Goal: Task Accomplishment & Management: Use online tool/utility

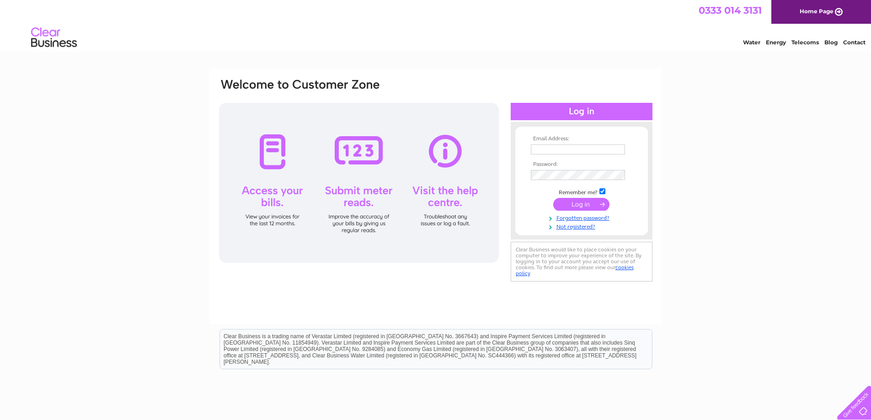
type input "accounts@precisionrifles.com"
click at [567, 201] on input "submit" at bounding box center [581, 204] width 56 height 13
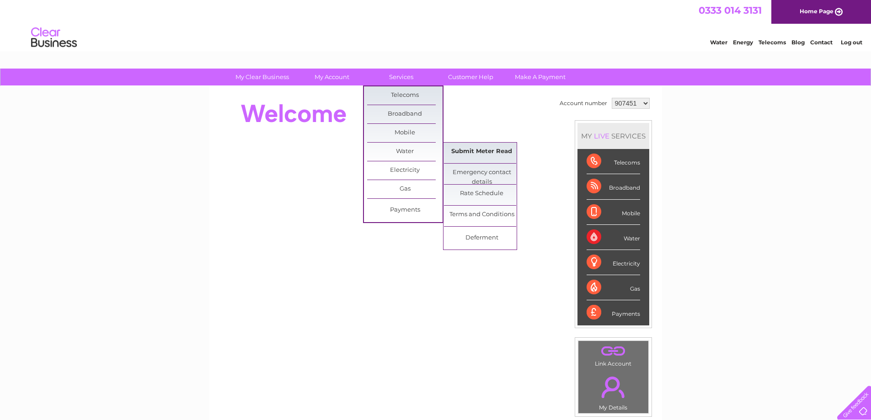
click at [484, 150] on link "Submit Meter Read" at bounding box center [481, 152] width 75 height 18
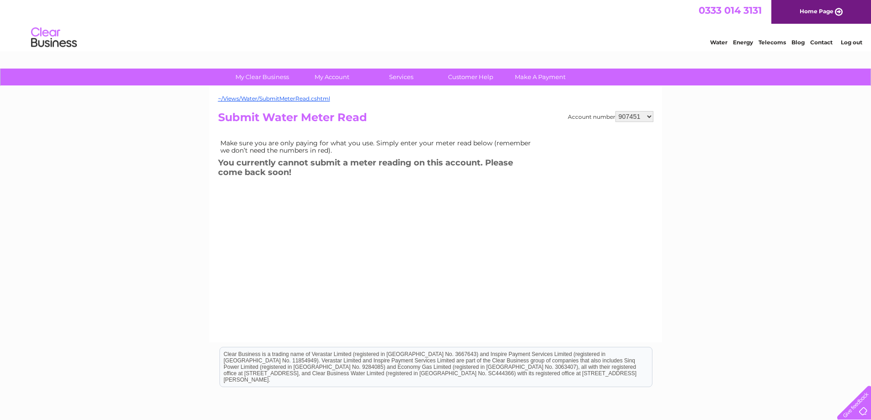
click at [646, 116] on select "907451 1112793 2943305" at bounding box center [634, 116] width 38 height 11
select select "1112793"
click at [615, 111] on select "907451 1112793 2943305" at bounding box center [634, 116] width 38 height 11
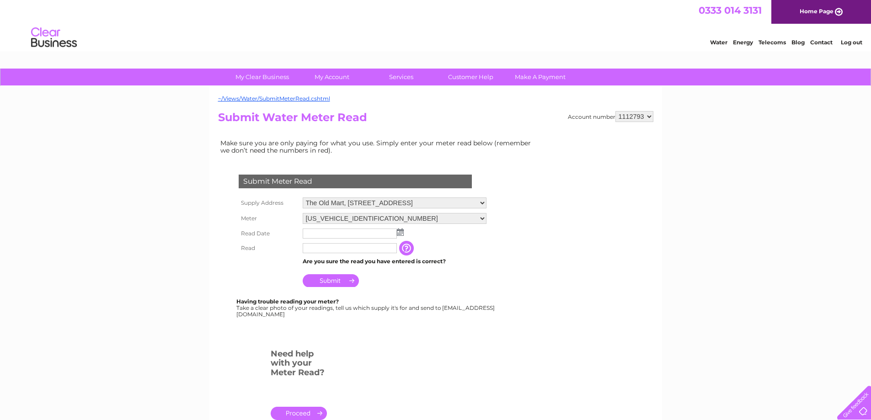
click at [487, 218] on select "06ELSTER13T321681" at bounding box center [395, 218] width 184 height 11
click at [487, 218] on select "[US_VEHICLE_IDENTIFICATION_NUMBER]" at bounding box center [395, 219] width 184 height 12
click at [348, 235] on input "text" at bounding box center [350, 235] width 94 height 10
click at [401, 233] on img at bounding box center [401, 232] width 7 height 7
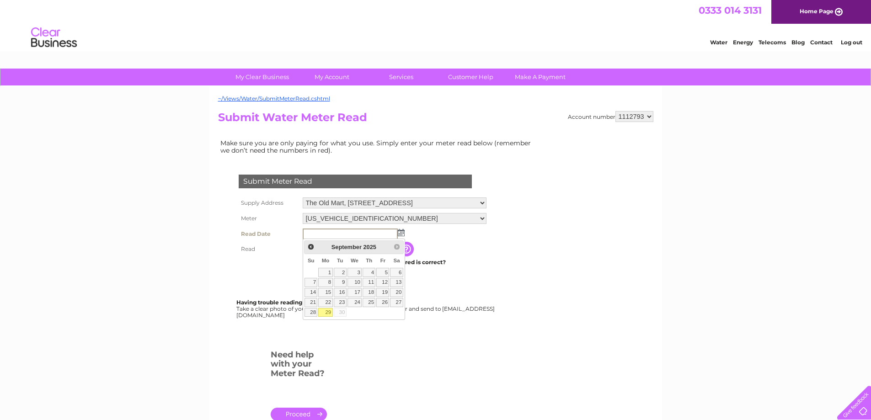
click at [327, 312] on link "29" at bounding box center [325, 312] width 14 height 9
type input "[DATE]"
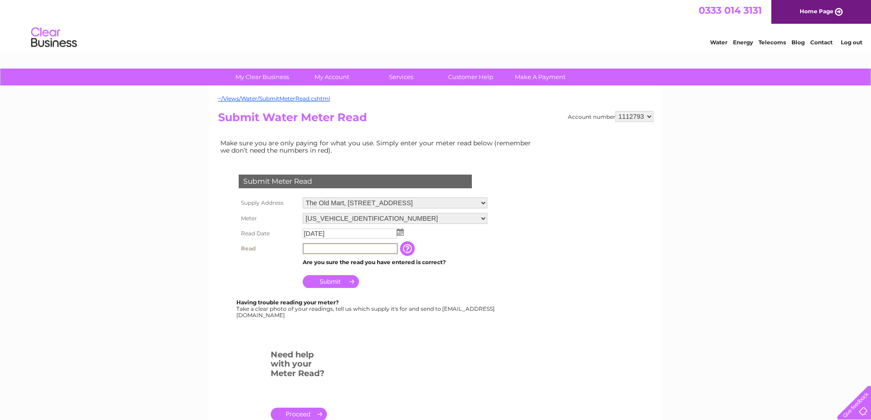
click at [333, 246] on input "text" at bounding box center [350, 248] width 95 height 11
type input "69"
click at [327, 281] on input "Submit" at bounding box center [331, 281] width 56 height 13
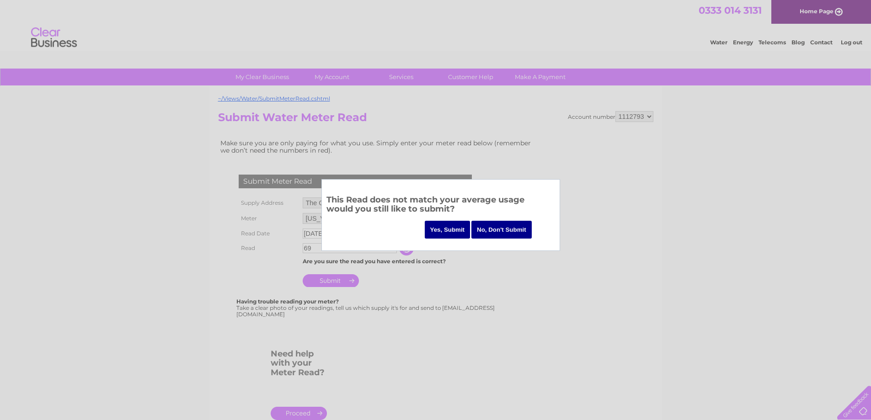
click at [450, 234] on input "Yes, Submit" at bounding box center [448, 230] width 46 height 18
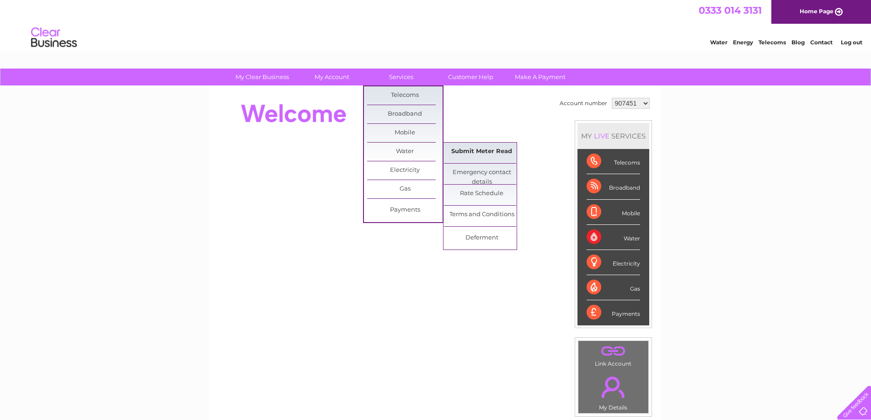
click at [470, 150] on link "Submit Meter Read" at bounding box center [481, 152] width 75 height 18
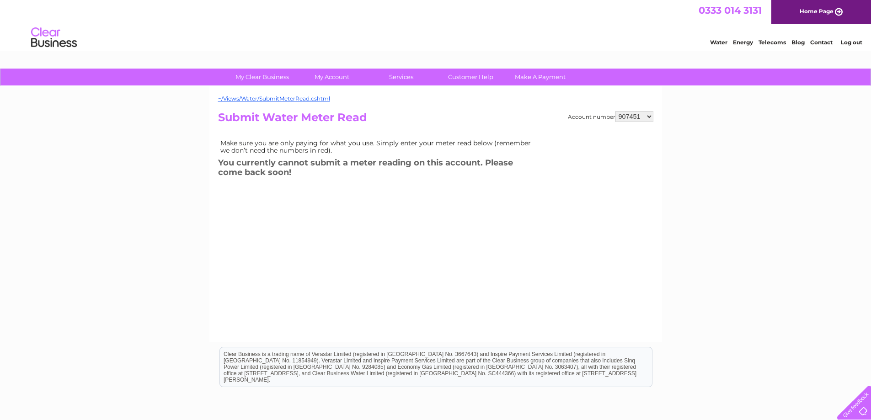
click at [647, 116] on select "907451 1112793 2943305" at bounding box center [634, 116] width 38 height 11
select select "1112793"
click at [615, 111] on select "907451 1112793 2943305" at bounding box center [634, 116] width 38 height 11
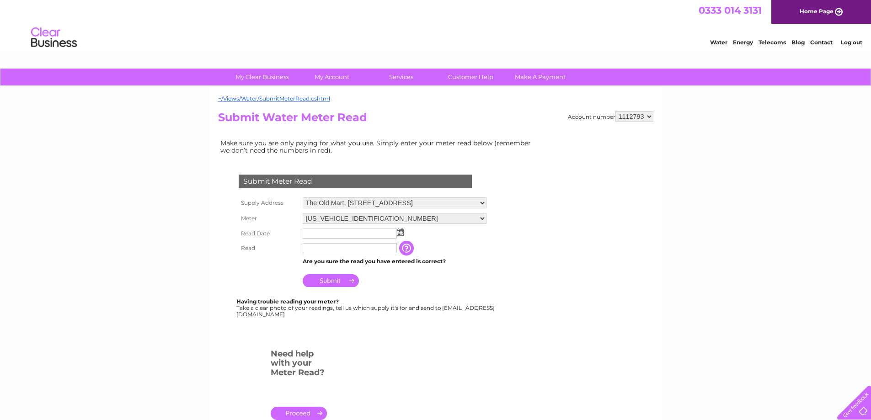
click at [487, 204] on select "The Old Mart, [STREET_ADDRESS]" at bounding box center [395, 203] width 184 height 11
click at [487, 204] on select "The Old Mart, [STREET_ADDRESS]" at bounding box center [395, 204] width 184 height 12
click at [335, 235] on input "text" at bounding box center [350, 234] width 95 height 11
click at [391, 235] on input "text" at bounding box center [350, 234] width 95 height 11
click at [393, 233] on input "text" at bounding box center [350, 234] width 95 height 11
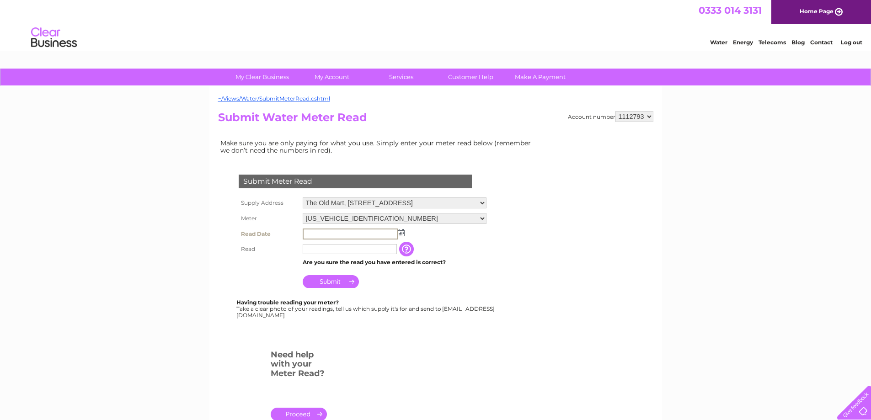
click at [310, 238] on input "text" at bounding box center [350, 234] width 95 height 11
click at [403, 234] on img at bounding box center [400, 232] width 7 height 7
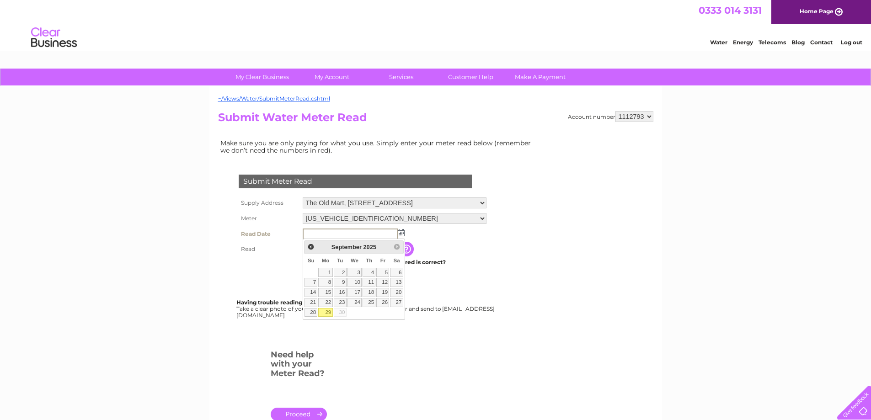
click at [329, 313] on link "29" at bounding box center [325, 312] width 14 height 9
type input "[DATE]"
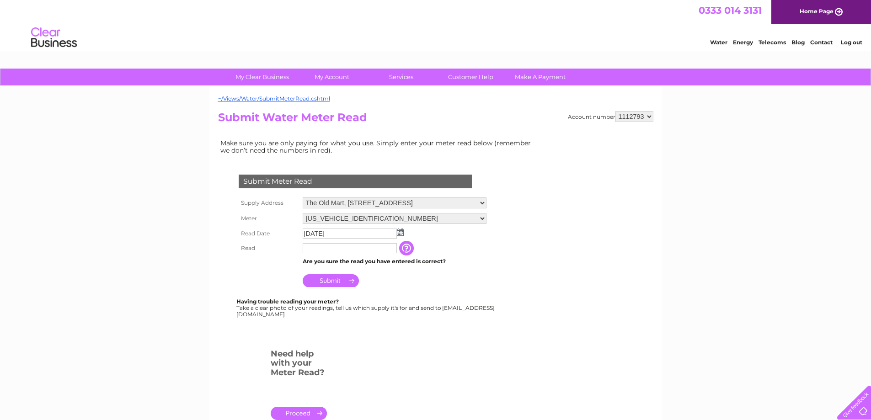
click at [329, 249] on input "text" at bounding box center [350, 248] width 94 height 10
type input "47"
click at [343, 278] on input "Submit" at bounding box center [331, 280] width 56 height 13
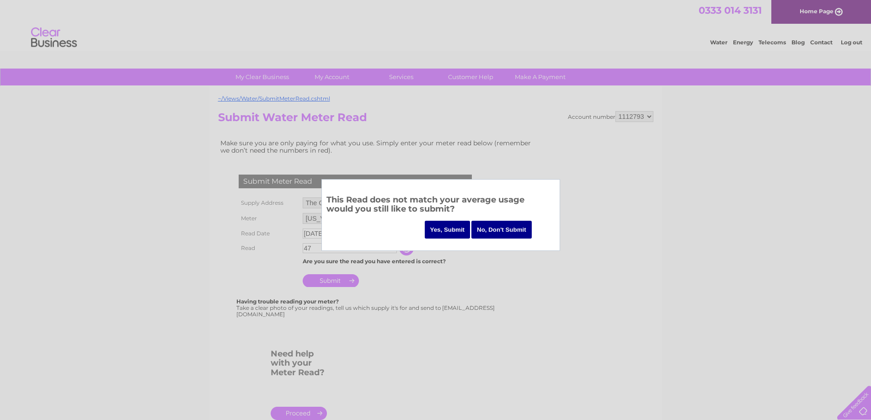
click at [442, 226] on input "Yes, Submit" at bounding box center [448, 230] width 46 height 18
